Goal: Information Seeking & Learning: Check status

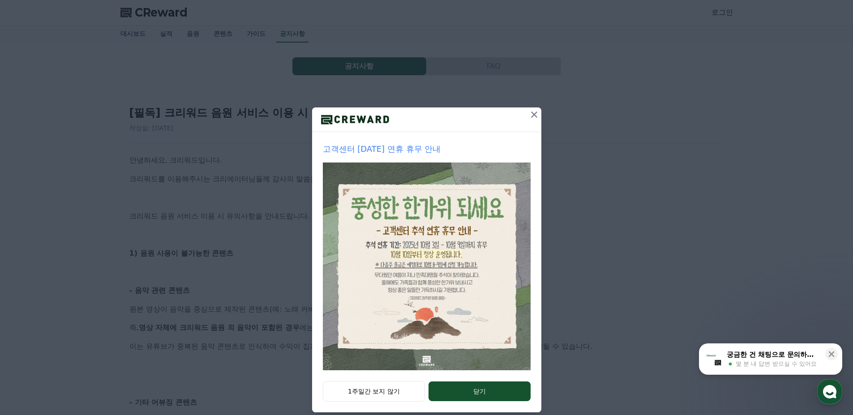
click at [261, 142] on div "고객센터 [DATE] 연휴 휴무 안내 1주일간 보지 않기 닫기" at bounding box center [426, 213] width 853 height 427
click at [479, 392] on button "닫기" at bounding box center [480, 392] width 102 height 20
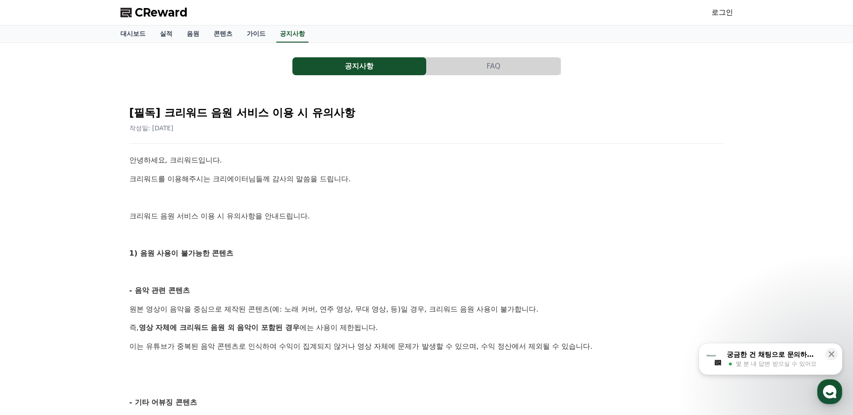
click at [333, 61] on button "공지사항" at bounding box center [360, 66] width 134 height 18
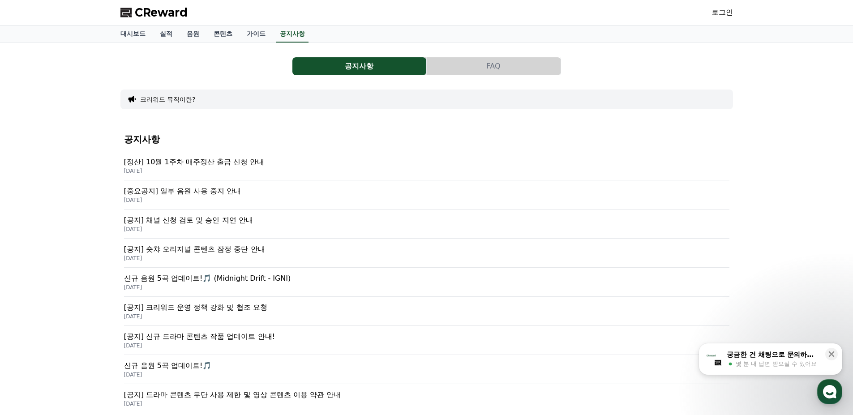
click at [262, 159] on p "[정산] 10월 1주차 매주정산 출금 신청 안내" at bounding box center [427, 162] width 606 height 11
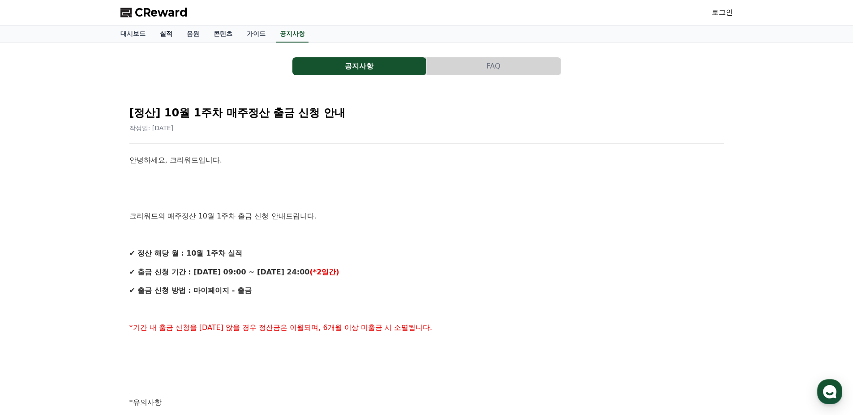
click at [170, 31] on link "실적" at bounding box center [166, 34] width 27 height 17
